Goal: Task Accomplishment & Management: Use online tool/utility

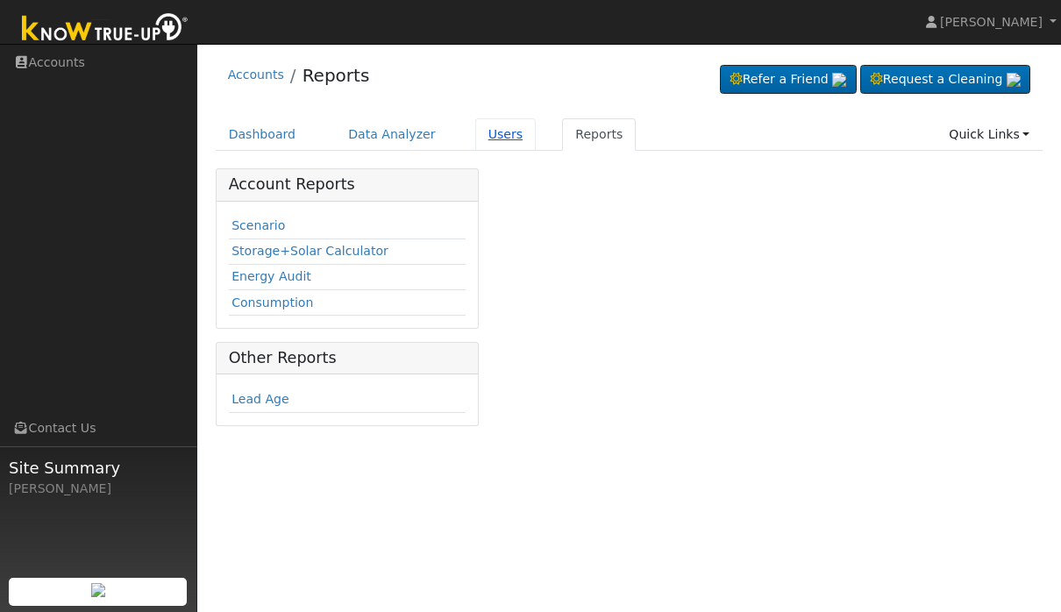
click at [499, 130] on link "Users" at bounding box center [505, 134] width 61 height 32
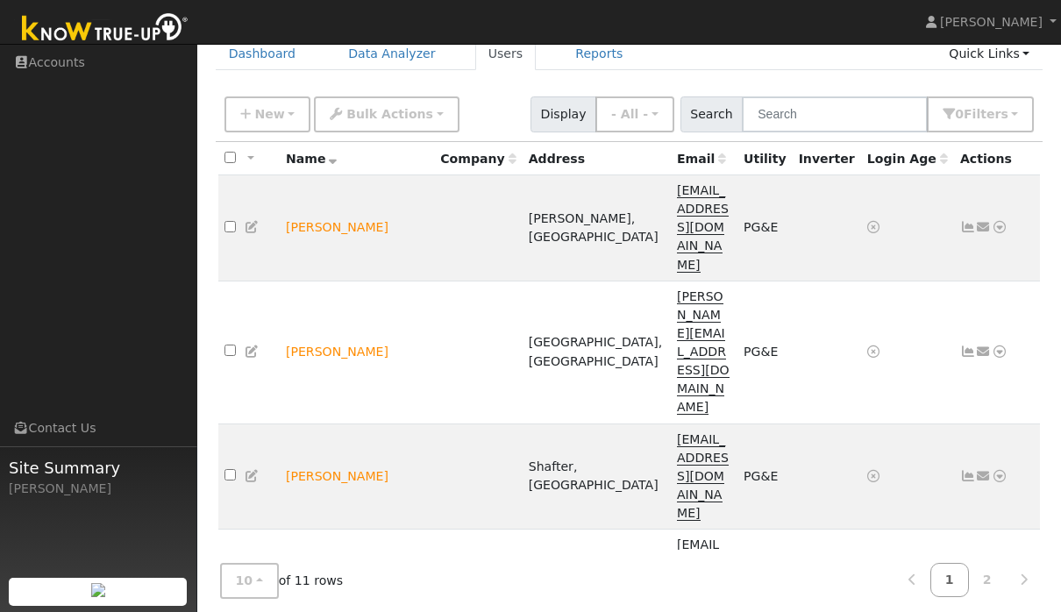
scroll to position [80, 0]
click at [1007, 222] on icon at bounding box center [1000, 228] width 16 height 12
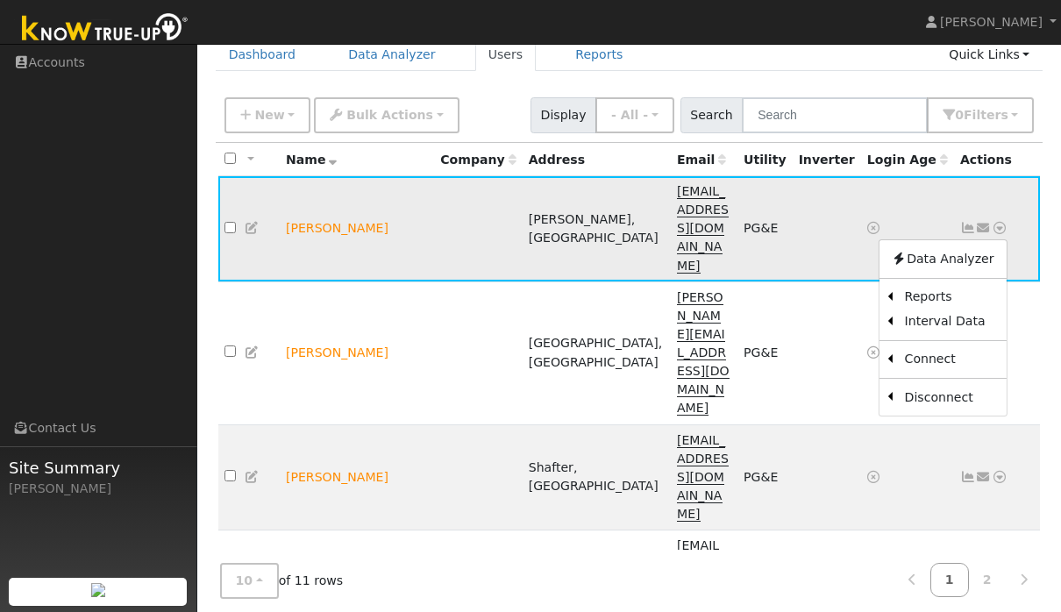
click at [988, 219] on link at bounding box center [984, 228] width 16 height 18
click at [1009, 209] on td "Send Email... Email Templates Shared Templates Access Link (Password Reset) Con…" at bounding box center [997, 229] width 87 height 106
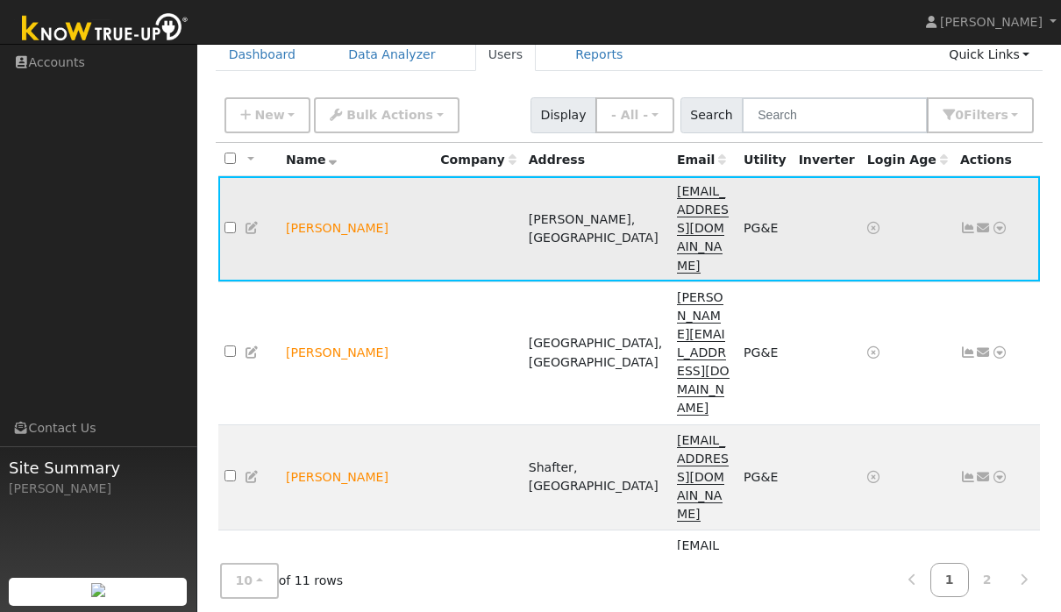
click at [989, 222] on icon at bounding box center [984, 228] width 16 height 12
click at [1011, 203] on td "Send Email... Email Templates Shared Templates Access Link (Password Reset) Con…" at bounding box center [997, 229] width 87 height 106
click at [1000, 222] on icon at bounding box center [1000, 228] width 16 height 12
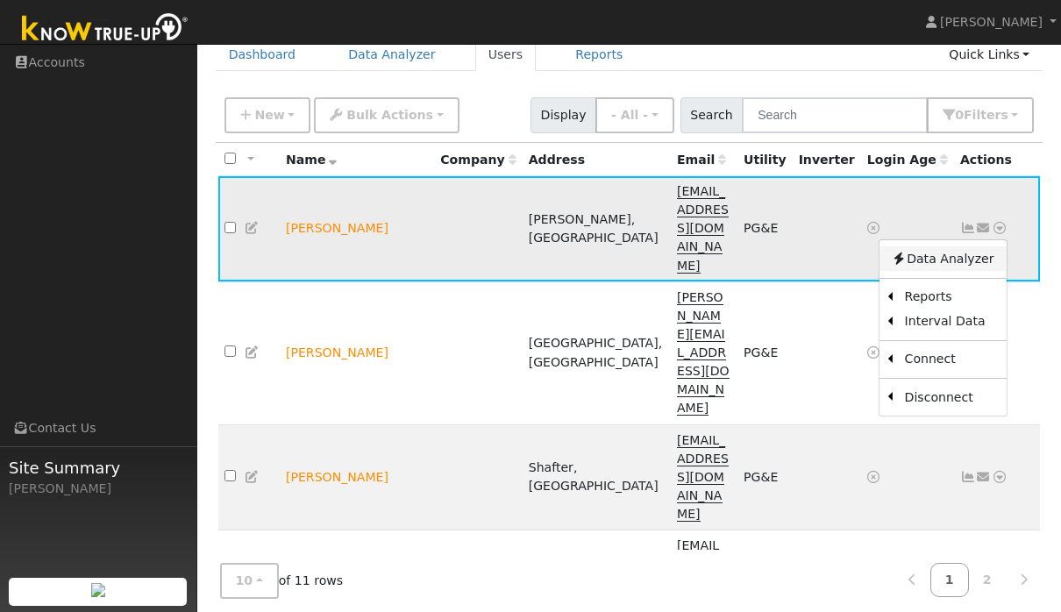
click at [971, 246] on link "Data Analyzer" at bounding box center [942, 258] width 127 height 25
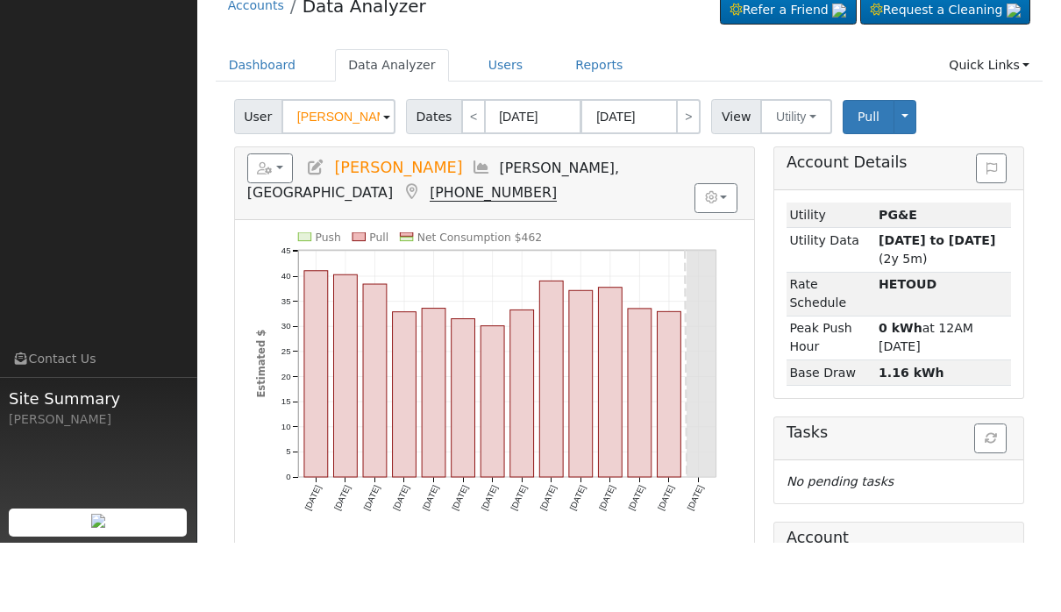
scroll to position [69, 0]
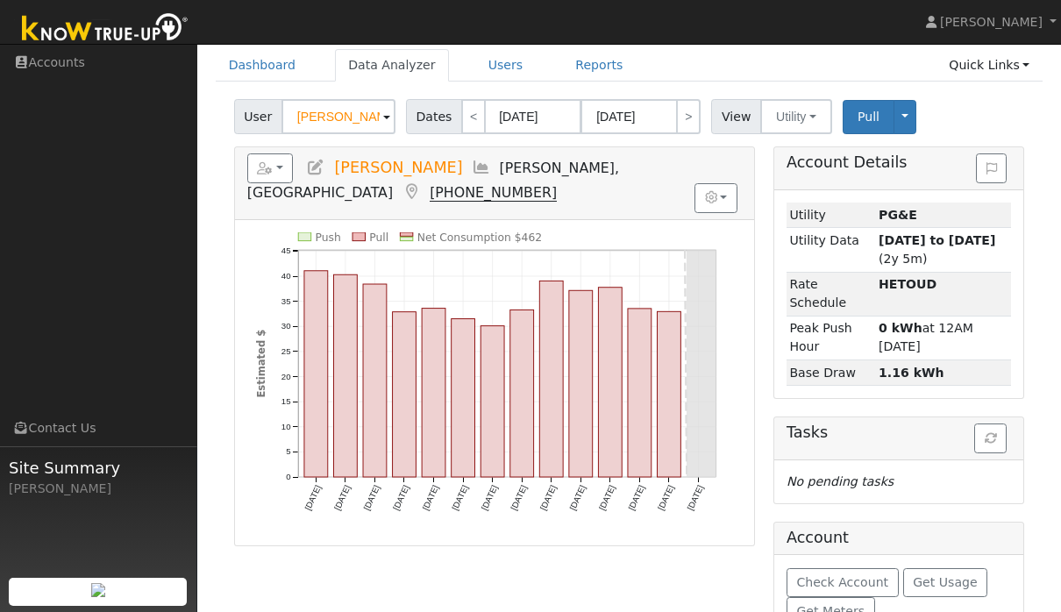
click at [252, 295] on div "Push Pull Net Consumption $462 [DATE] [DATE] [DATE] [DATE] [DATE] [DATE] [DATE]…" at bounding box center [494, 382] width 495 height 301
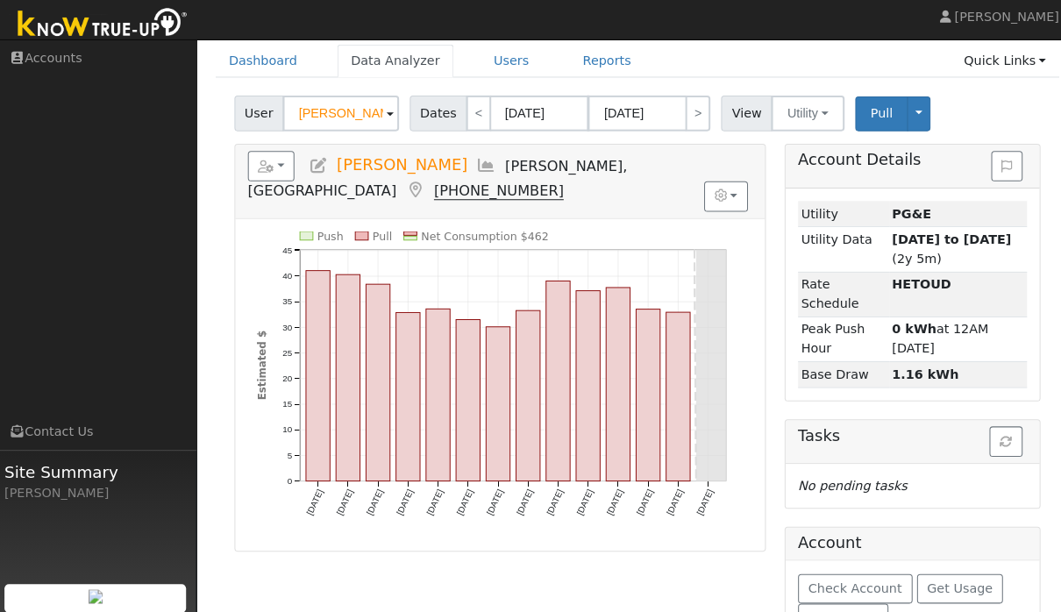
scroll to position [0, 0]
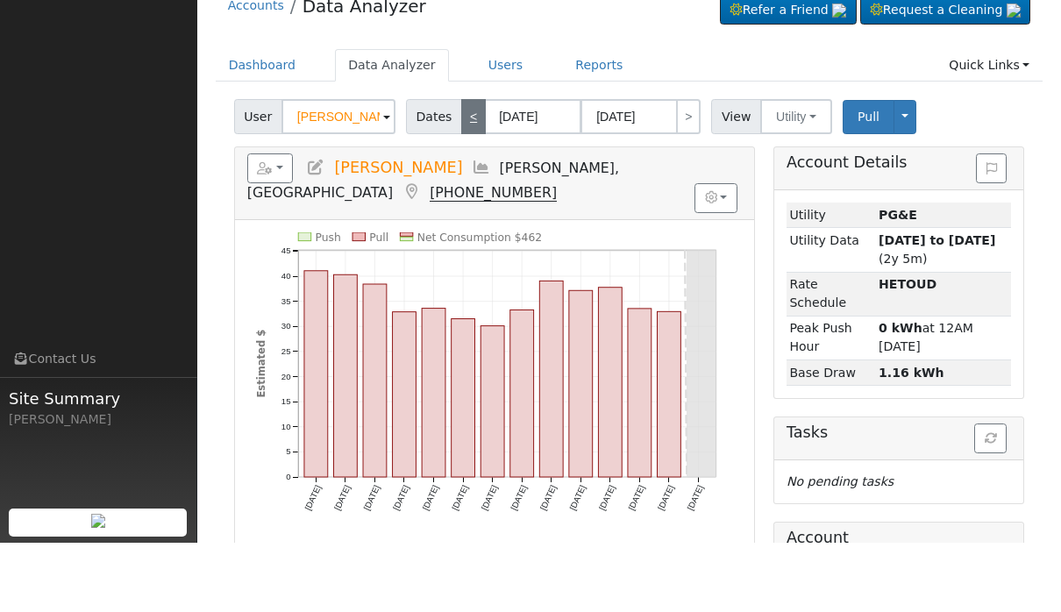
click at [467, 168] on link "<" at bounding box center [473, 185] width 25 height 35
type input "[DATE]"
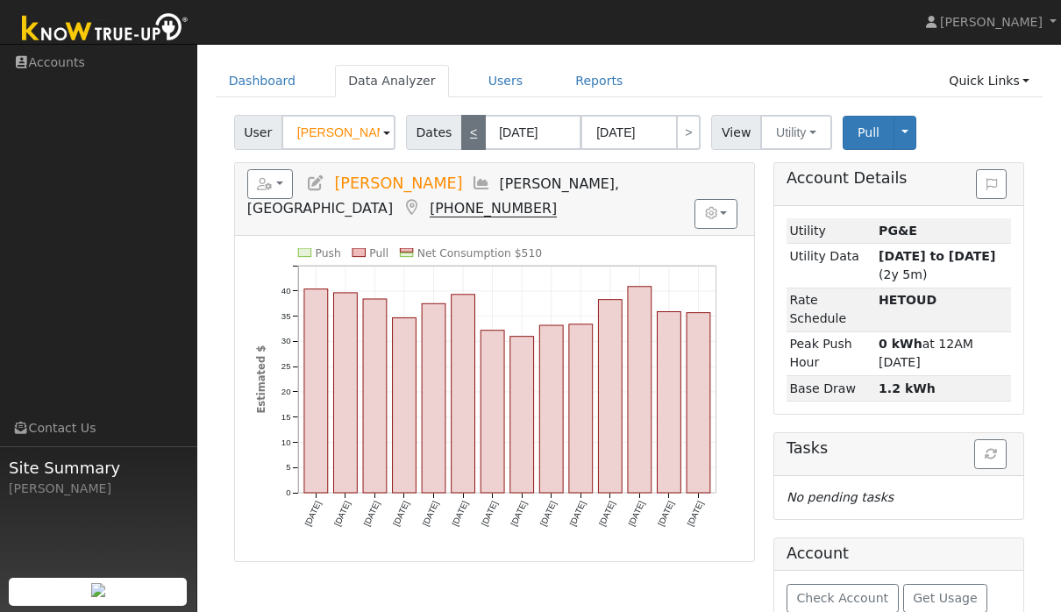
click at [467, 126] on link "<" at bounding box center [473, 132] width 25 height 35
type input "[DATE]"
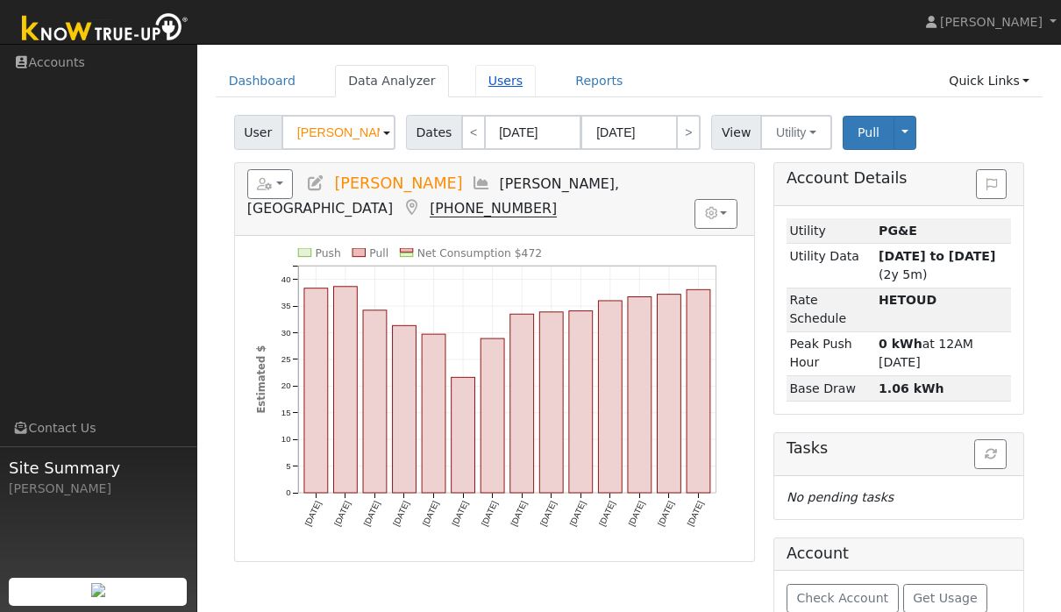
click at [478, 79] on link "Users" at bounding box center [505, 81] width 61 height 32
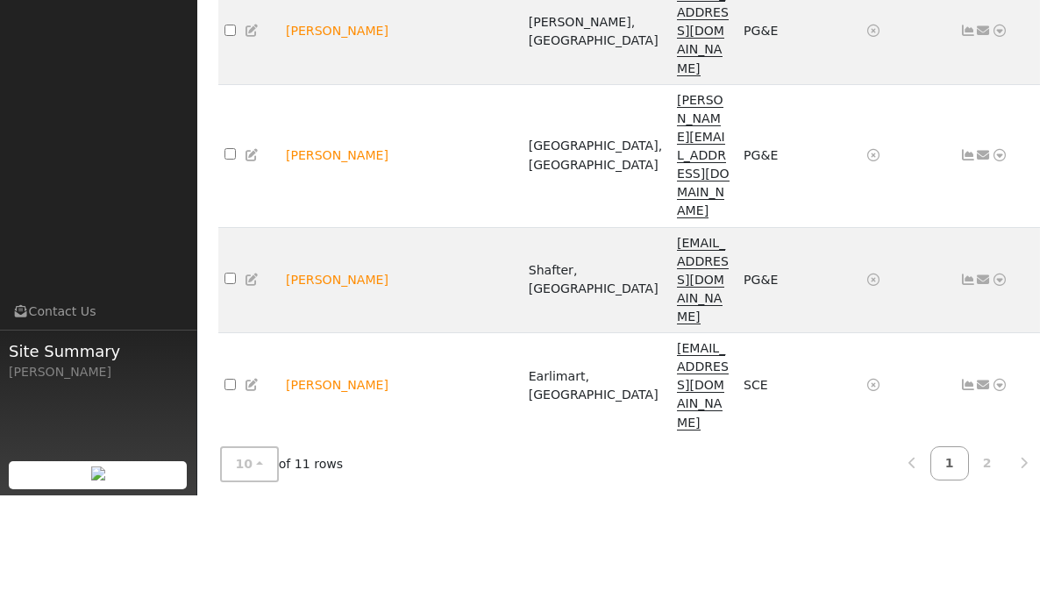
scroll to position [160, 0]
click at [1032, 563] on link at bounding box center [1024, 580] width 38 height 34
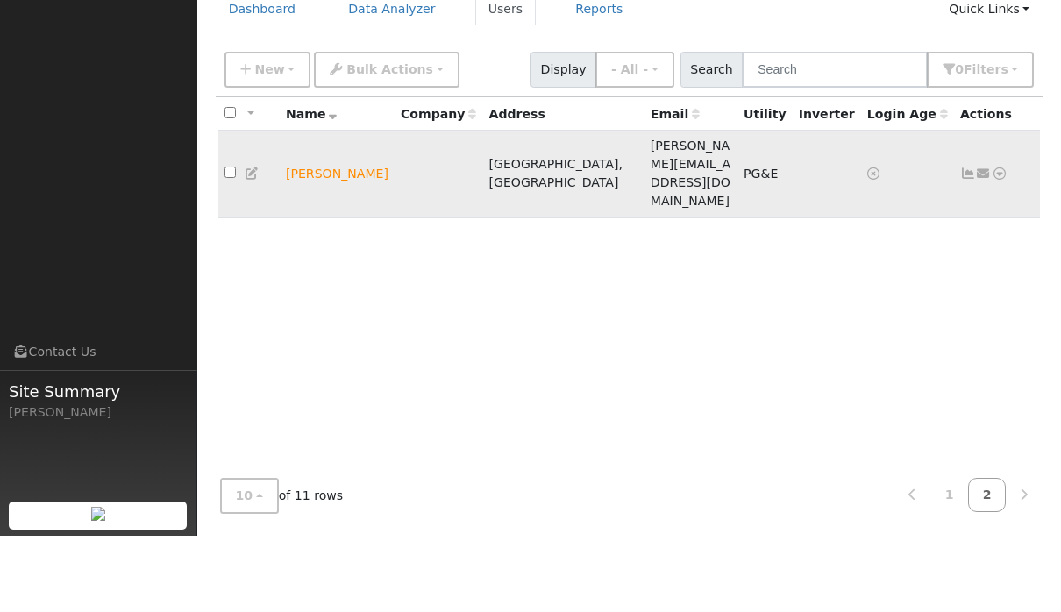
scroll to position [93, 0]
click at [430, 207] on td at bounding box center [439, 251] width 89 height 88
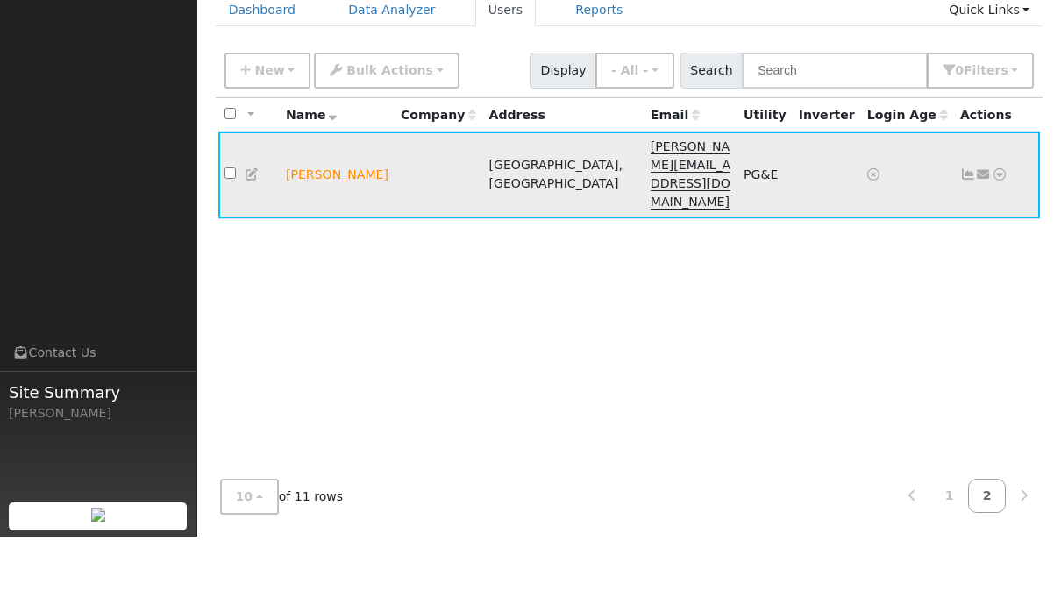
click at [1004, 244] on icon at bounding box center [1000, 250] width 16 height 12
click at [983, 268] on link "Data Analyzer" at bounding box center [942, 280] width 127 height 25
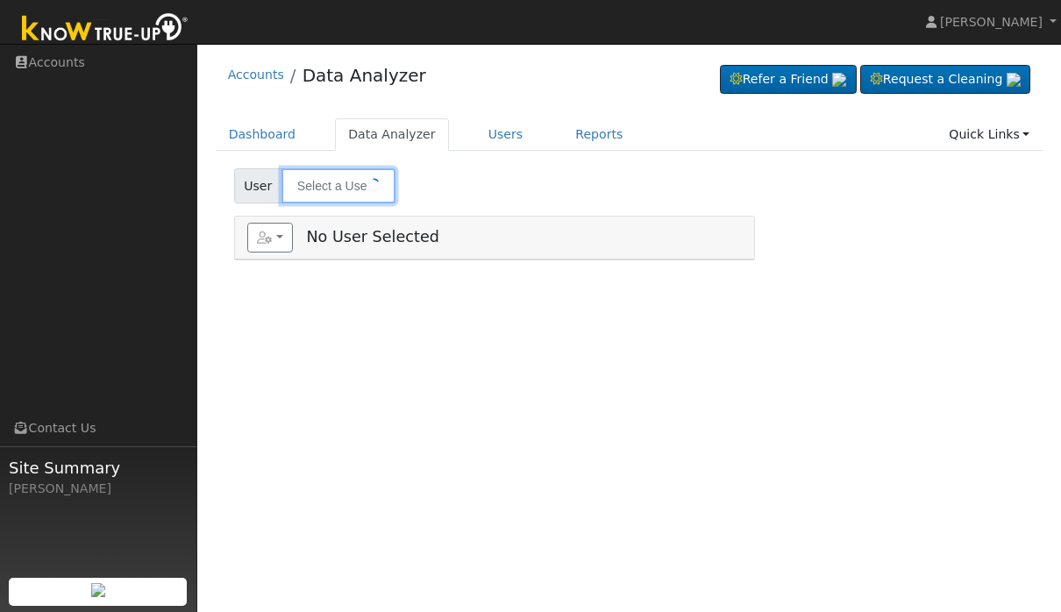
type input "[PERSON_NAME]"
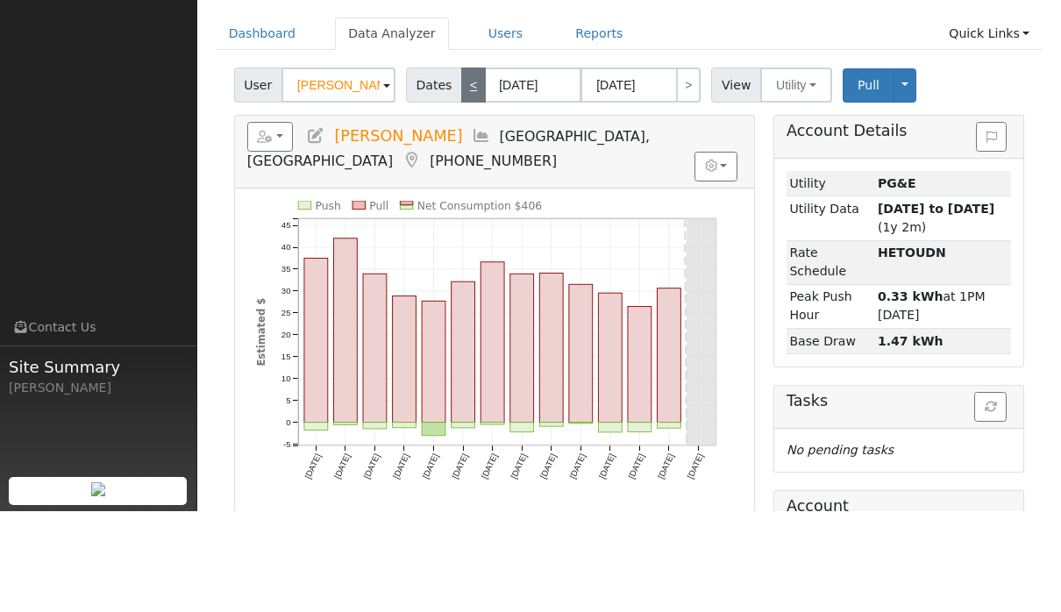
click at [474, 168] on link "<" at bounding box center [473, 185] width 25 height 35
type input "[DATE]"
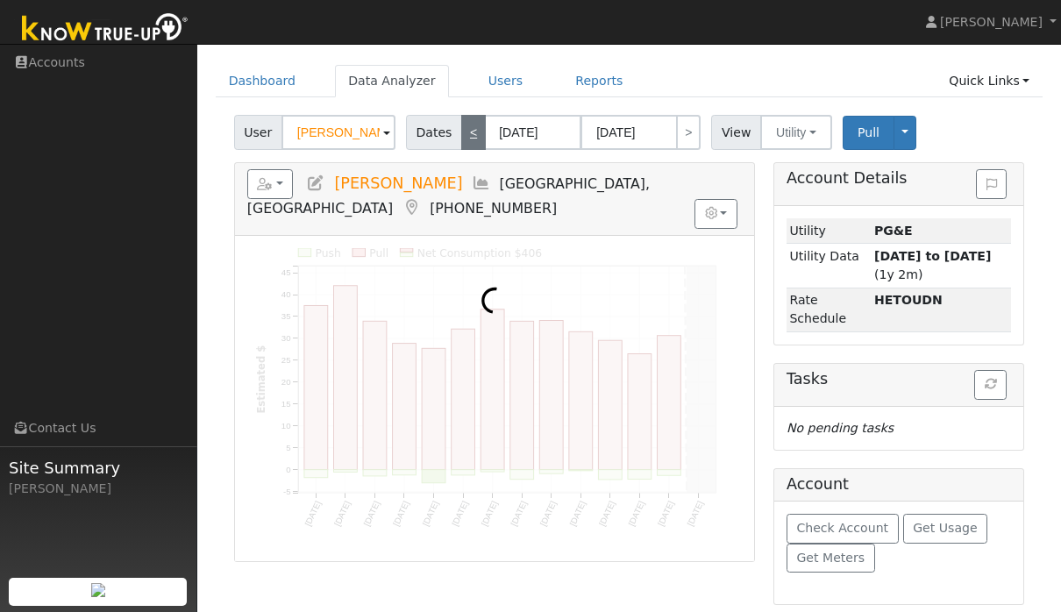
click at [475, 79] on link "Users" at bounding box center [505, 81] width 61 height 32
